Goal: Contribute content

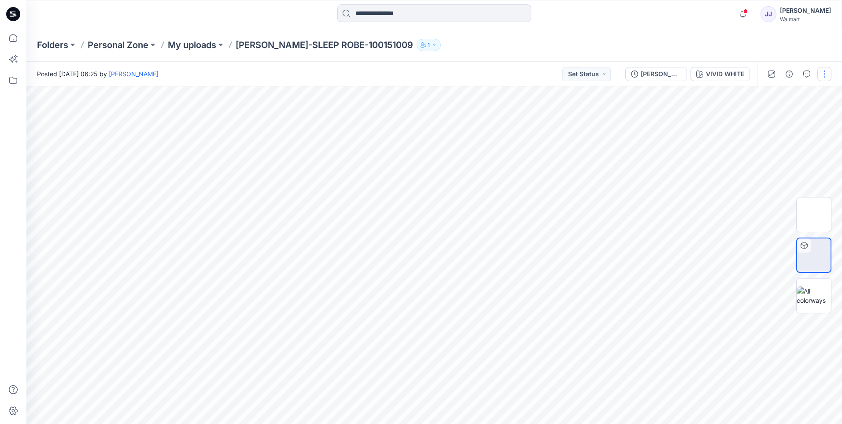
click at [823, 71] on button "button" at bounding box center [825, 74] width 14 height 14
click at [827, 77] on button "button" at bounding box center [825, 74] width 14 height 14
click at [768, 118] on p "Edit" at bounding box center [768, 119] width 11 height 9
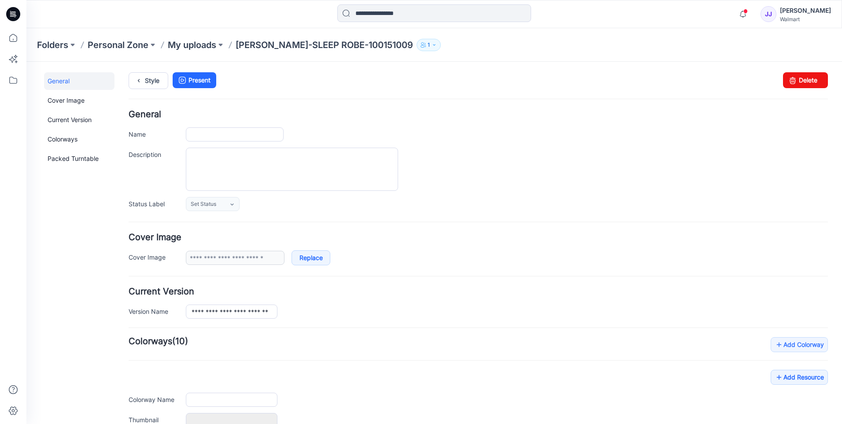
type input "**********"
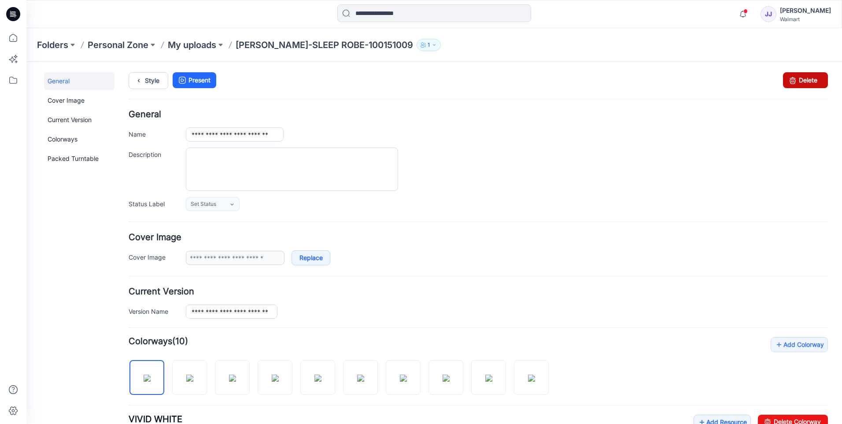
drag, startPoint x: 493, startPoint y: 114, endPoint x: 800, endPoint y: 81, distance: 308.4
click at [800, 81] on link "Delete" at bounding box center [805, 80] width 45 height 16
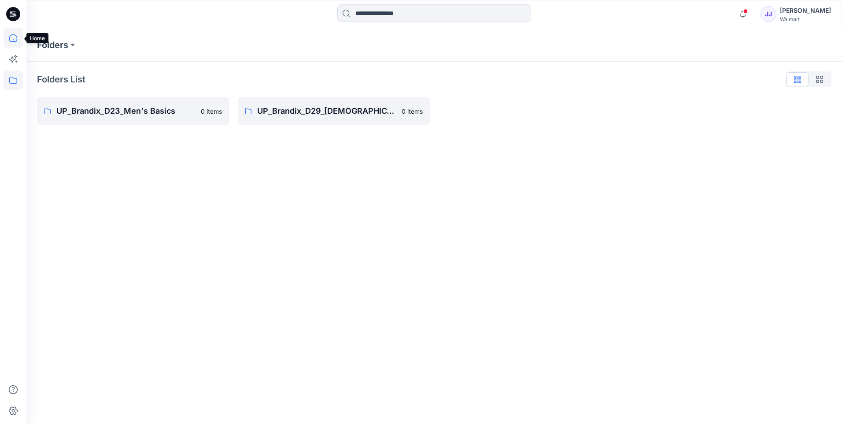
click at [16, 40] on icon at bounding box center [13, 37] width 19 height 19
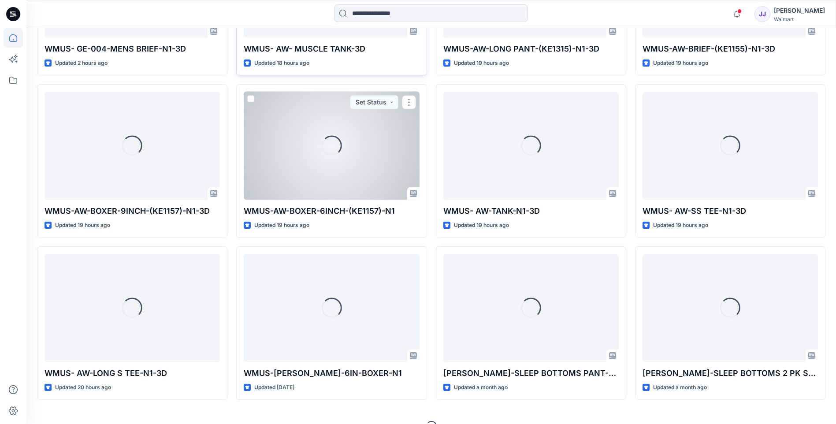
scroll to position [191, 0]
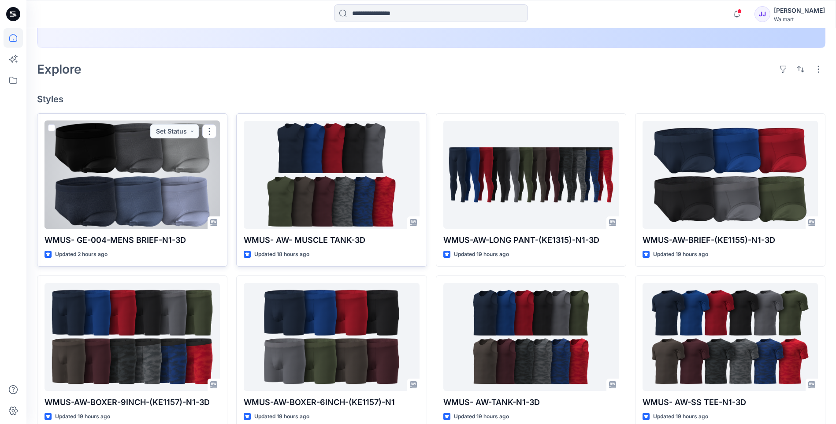
click at [176, 189] on div at bounding box center [131, 175] width 175 height 108
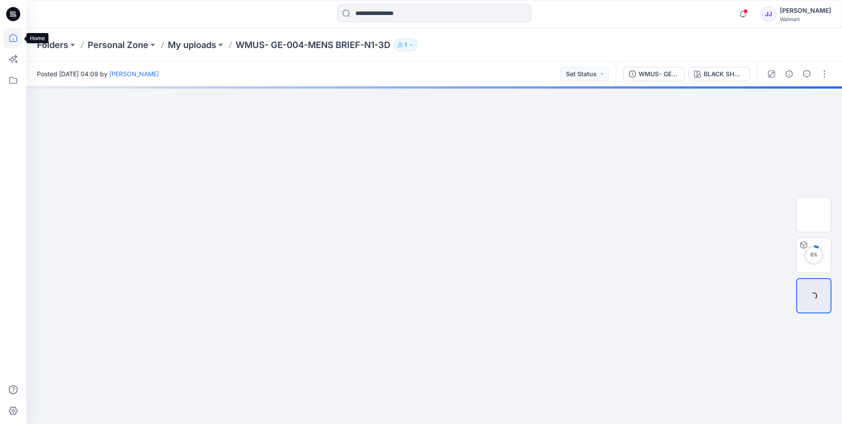
click at [12, 40] on icon at bounding box center [13, 37] width 19 height 19
click at [12, 35] on icon at bounding box center [13, 37] width 19 height 19
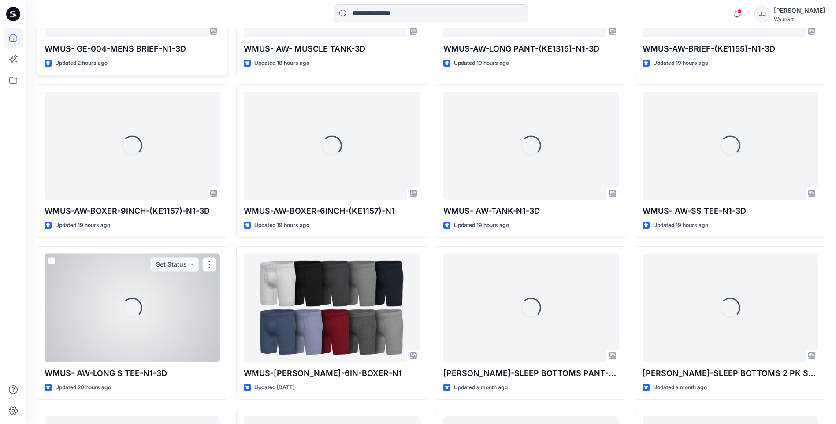
scroll to position [191, 0]
